Goal: Task Accomplishment & Management: Manage account settings

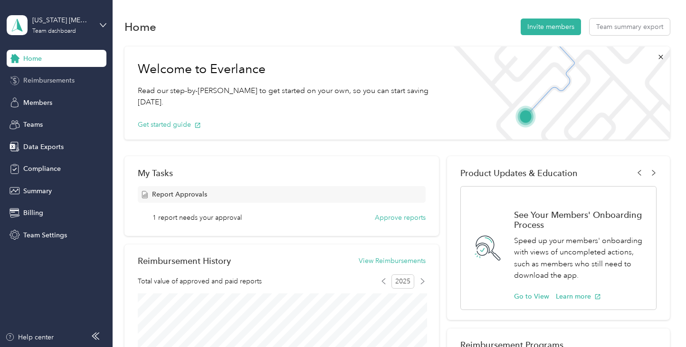
click at [53, 77] on span "Reimbursements" at bounding box center [48, 81] width 51 height 10
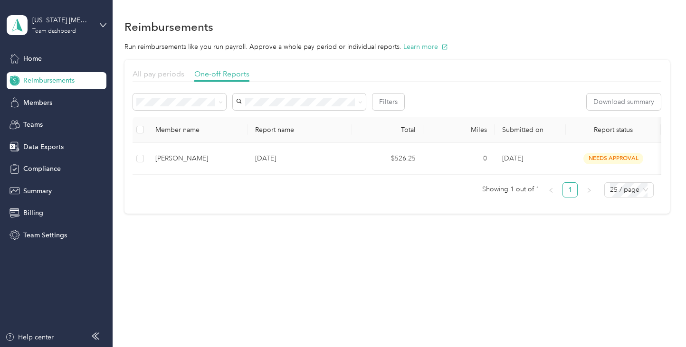
click at [172, 71] on span "All pay periods" at bounding box center [158, 73] width 52 height 9
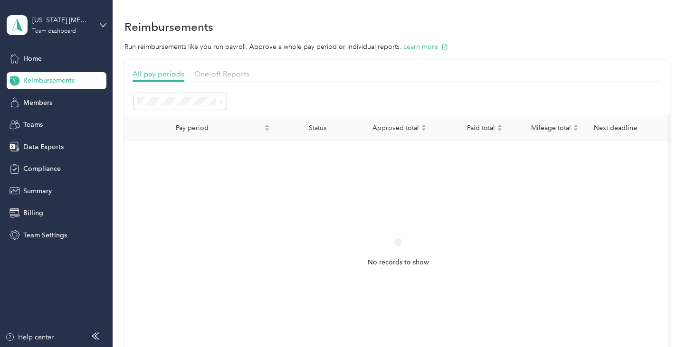
click at [172, 183] on div "Approved" at bounding box center [180, 185] width 80 height 10
click at [176, 202] on span "Needs payment" at bounding box center [164, 200] width 48 height 8
click at [164, 155] on li "Open" at bounding box center [179, 151] width 93 height 17
click at [173, 123] on li "All periods" at bounding box center [179, 118] width 93 height 17
click at [217, 73] on span "One-off Reports" at bounding box center [221, 73] width 55 height 9
